Goal: Find specific page/section: Find specific page/section

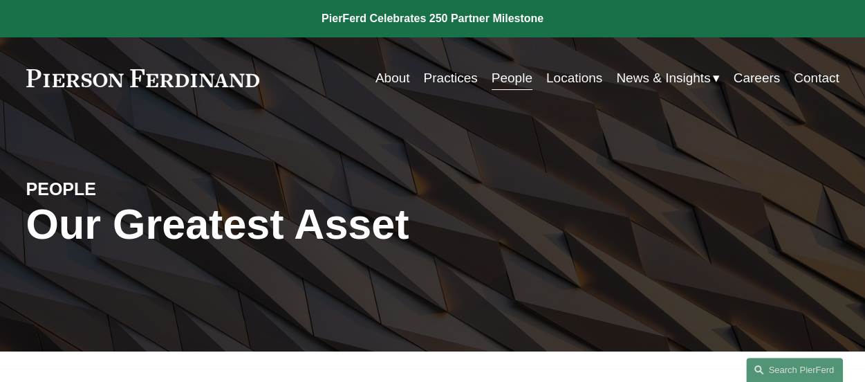
click at [497, 75] on link "People" at bounding box center [511, 78] width 41 height 26
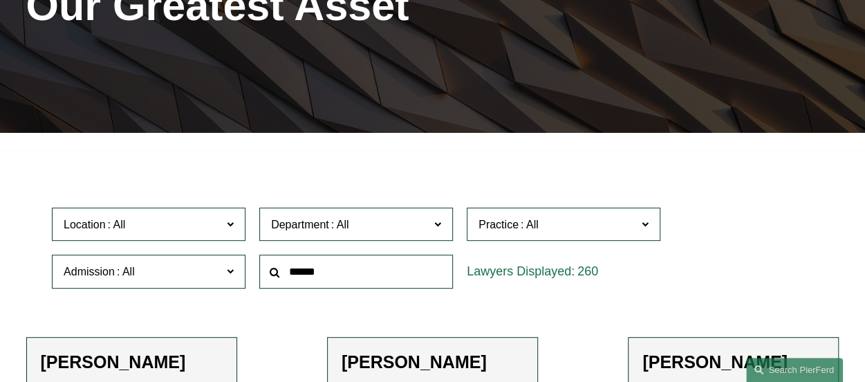
scroll to position [221, 0]
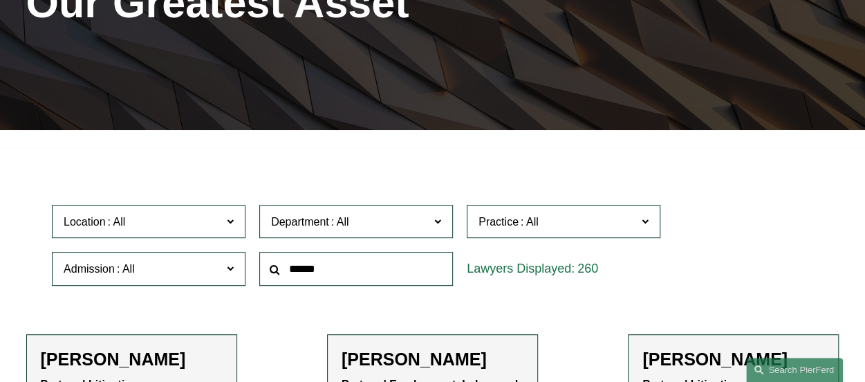
click at [295, 270] on input "text" at bounding box center [356, 269] width 194 height 34
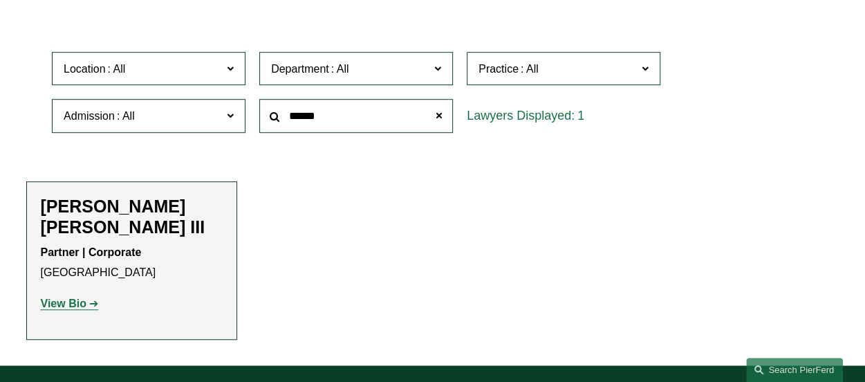
scroll to position [387, 0]
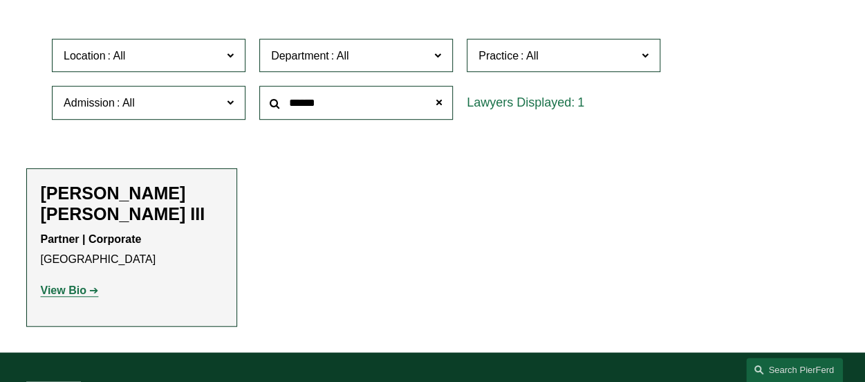
type input "******"
click at [74, 284] on strong "View Bio" at bounding box center [64, 290] width 46 height 12
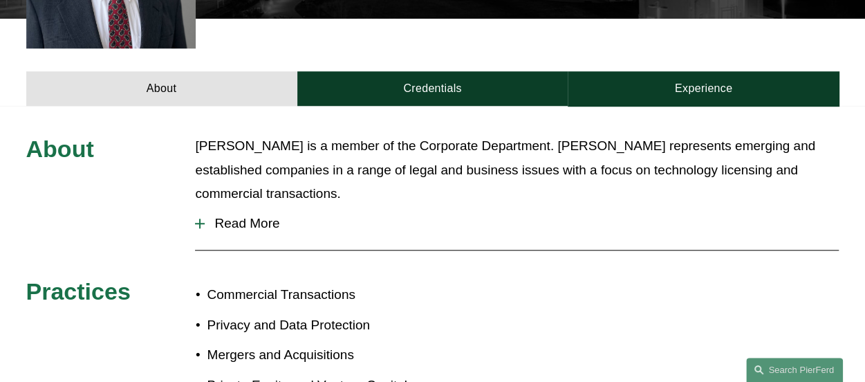
scroll to position [553, 0]
